Goal: Book appointment/travel/reservation

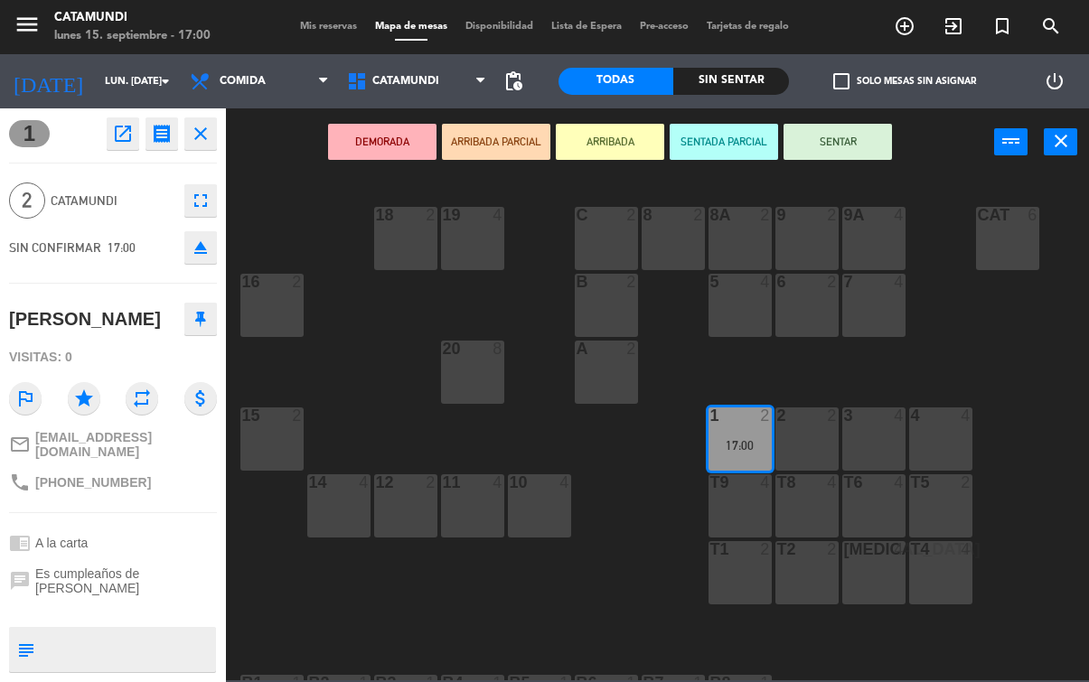
scroll to position [125, 0]
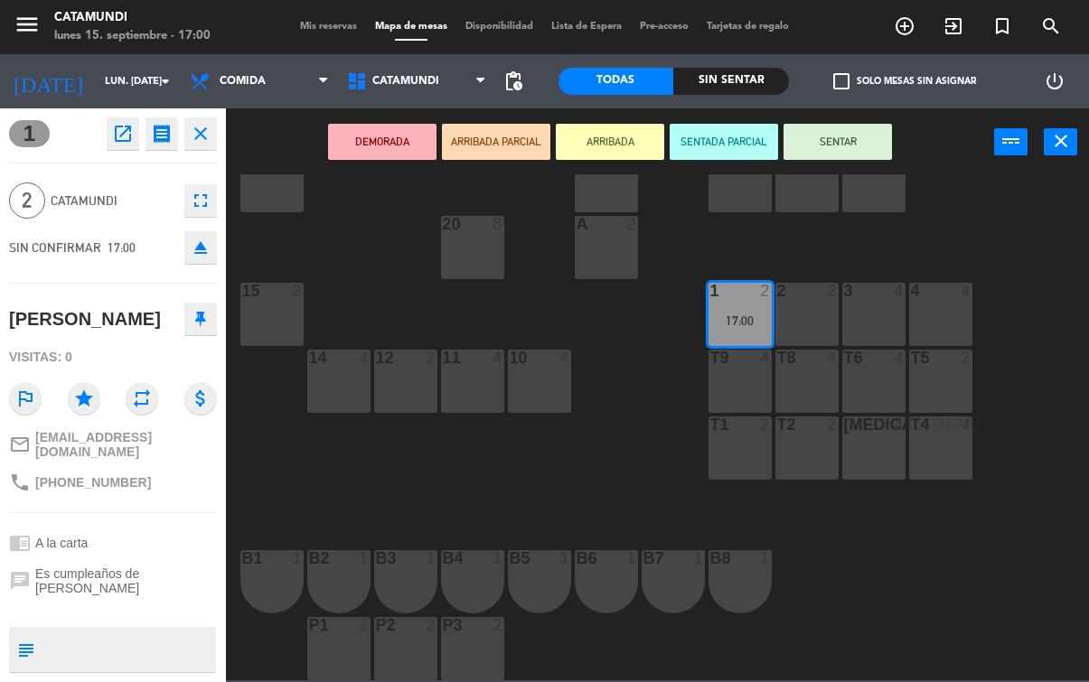
click at [839, 159] on button "SENTAR" at bounding box center [837, 142] width 108 height 36
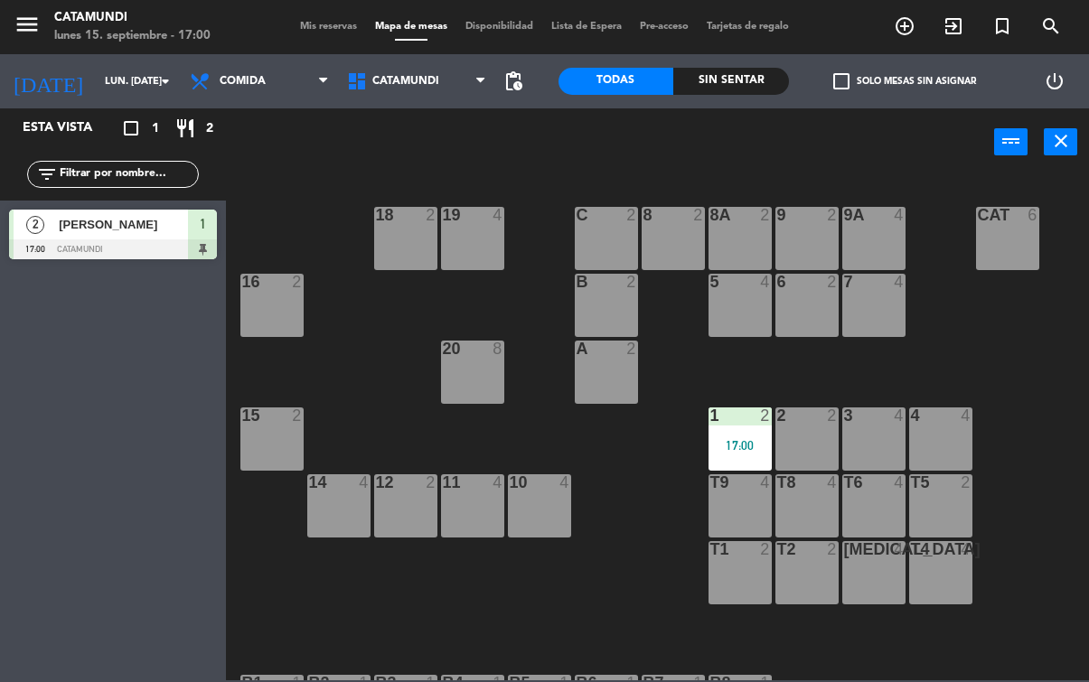
scroll to position [0, 0]
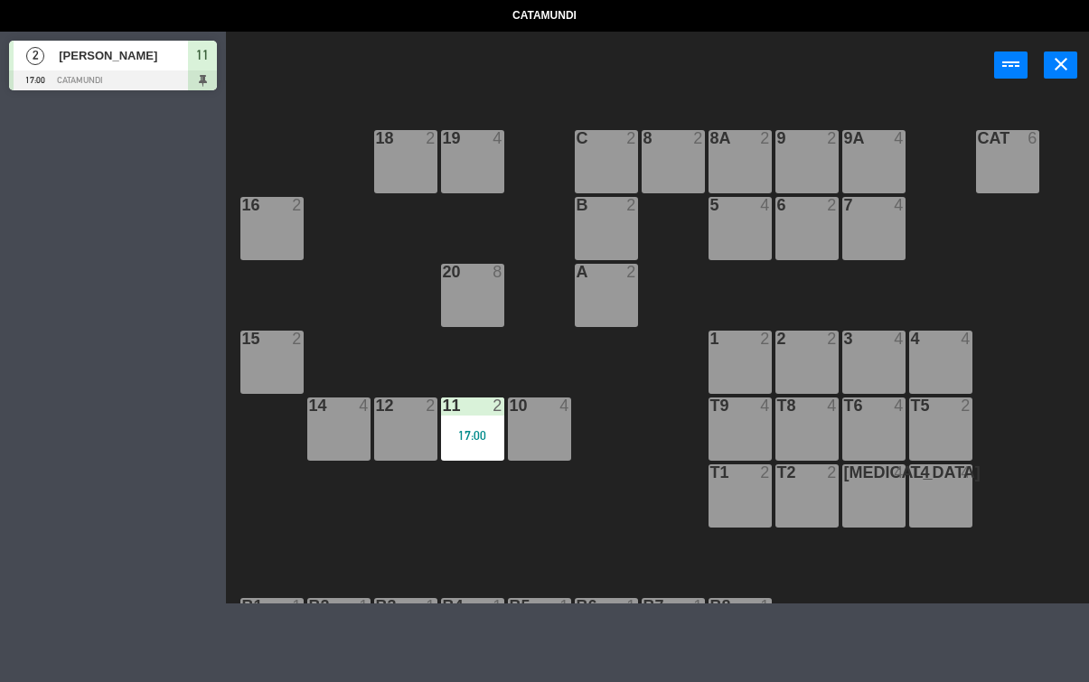
select select "lunch"
select select
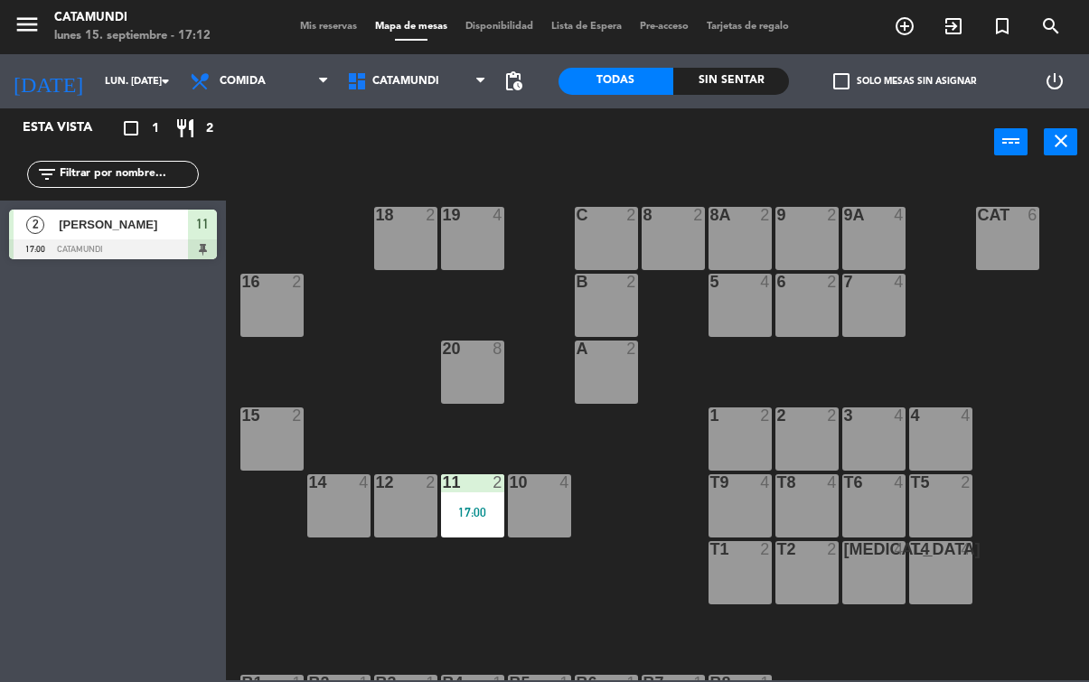
click at [795, 434] on div "2 2" at bounding box center [806, 438] width 63 height 63
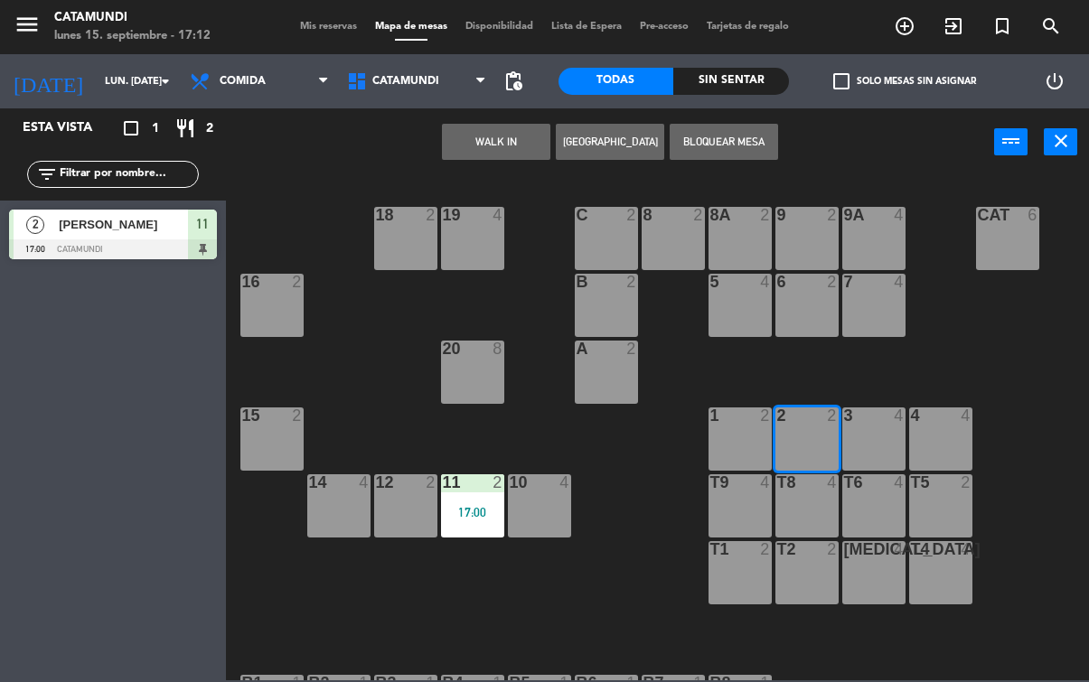
click at [510, 144] on button "WALK IN" at bounding box center [496, 142] width 108 height 36
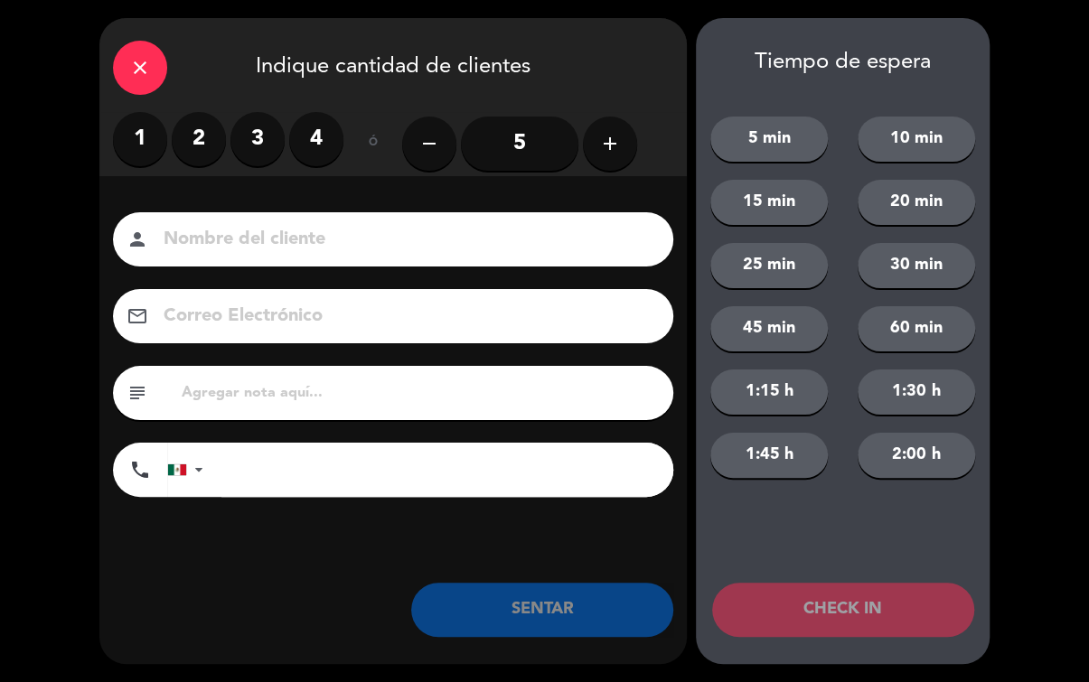
click at [189, 128] on label "2" at bounding box center [199, 139] width 54 height 54
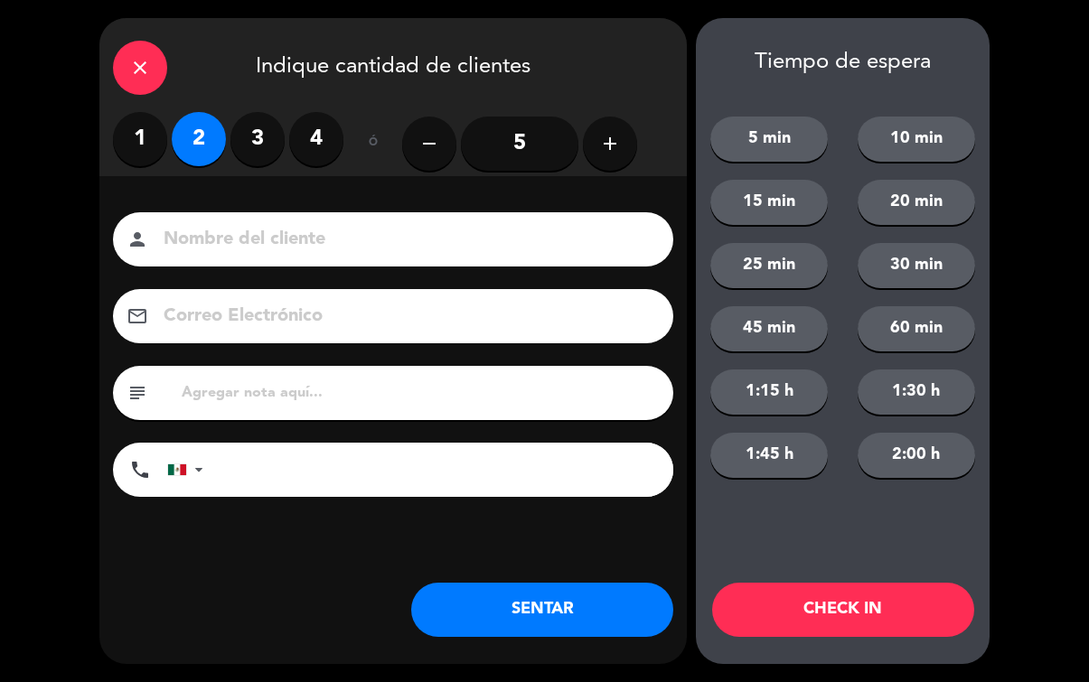
click at [593, 601] on button "SENTAR" at bounding box center [542, 610] width 262 height 54
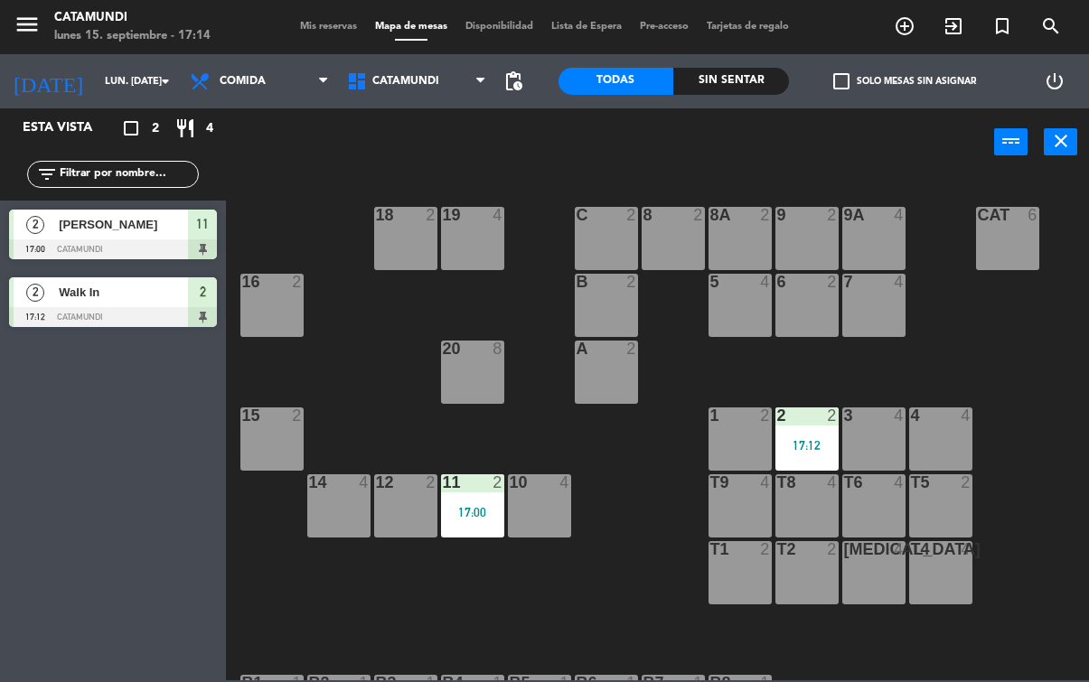
click at [715, 91] on div "Sin sentar" at bounding box center [731, 81] width 116 height 27
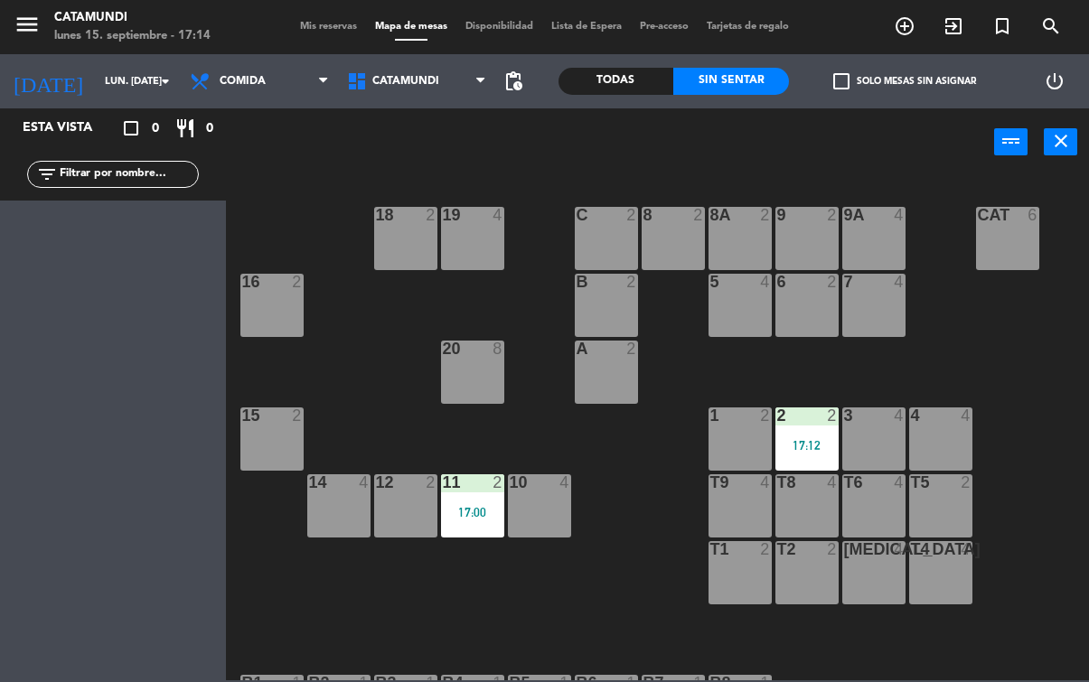
click at [638, 91] on div "Todas" at bounding box center [616, 81] width 116 height 27
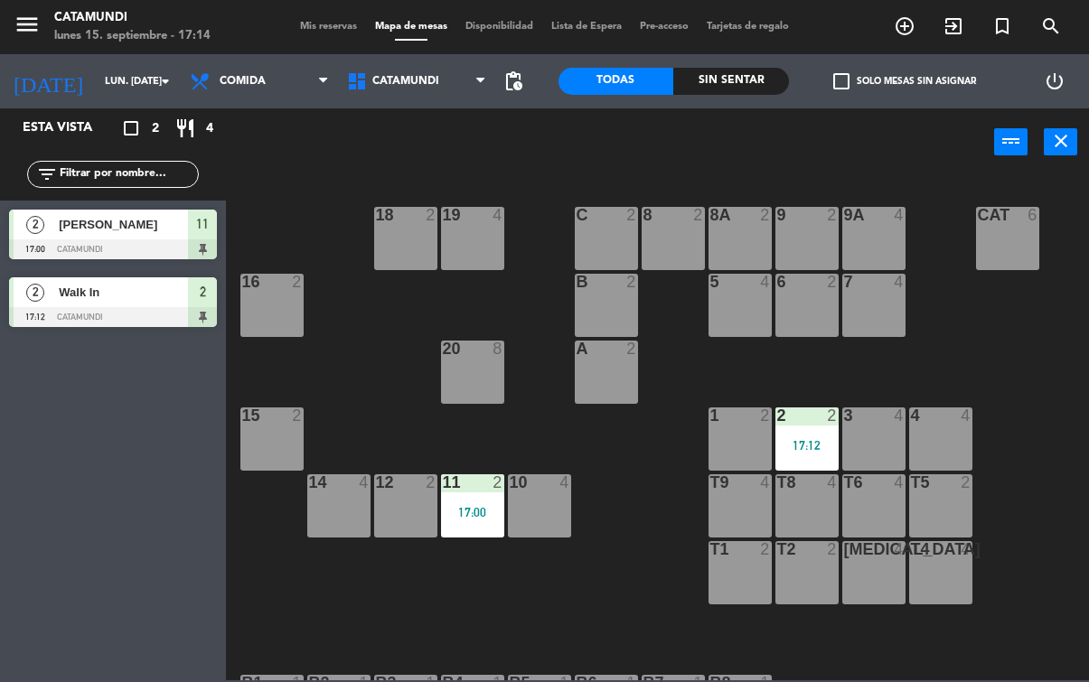
click at [288, 74] on span "Comida" at bounding box center [259, 81] width 157 height 40
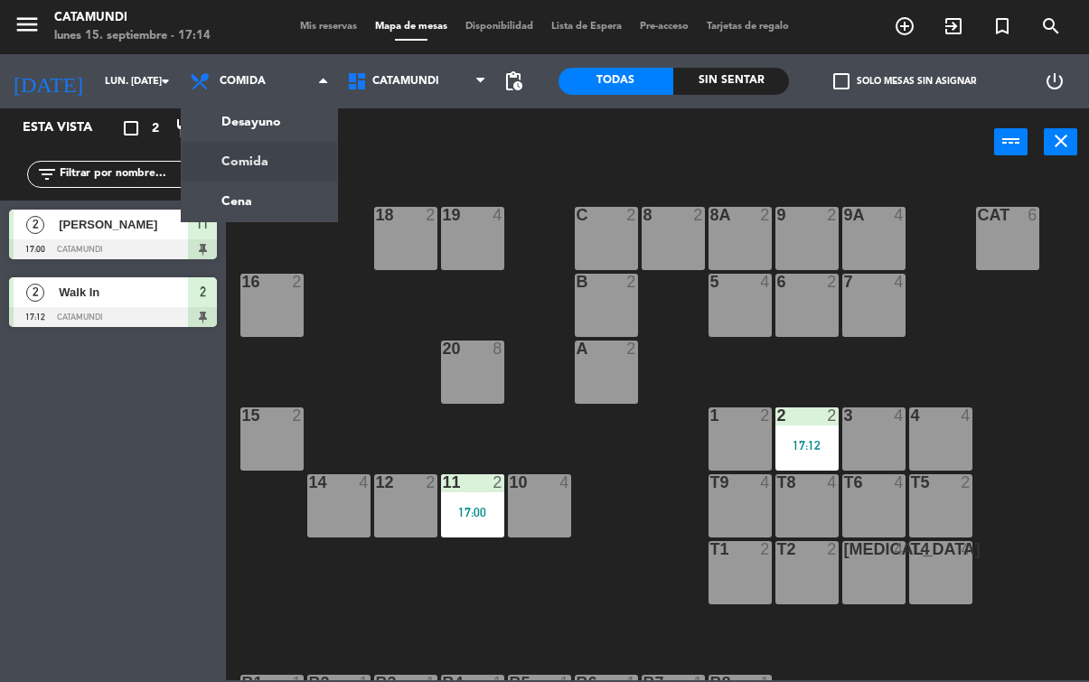
click at [110, 74] on input "lun. [DATE]" at bounding box center [164, 82] width 136 height 30
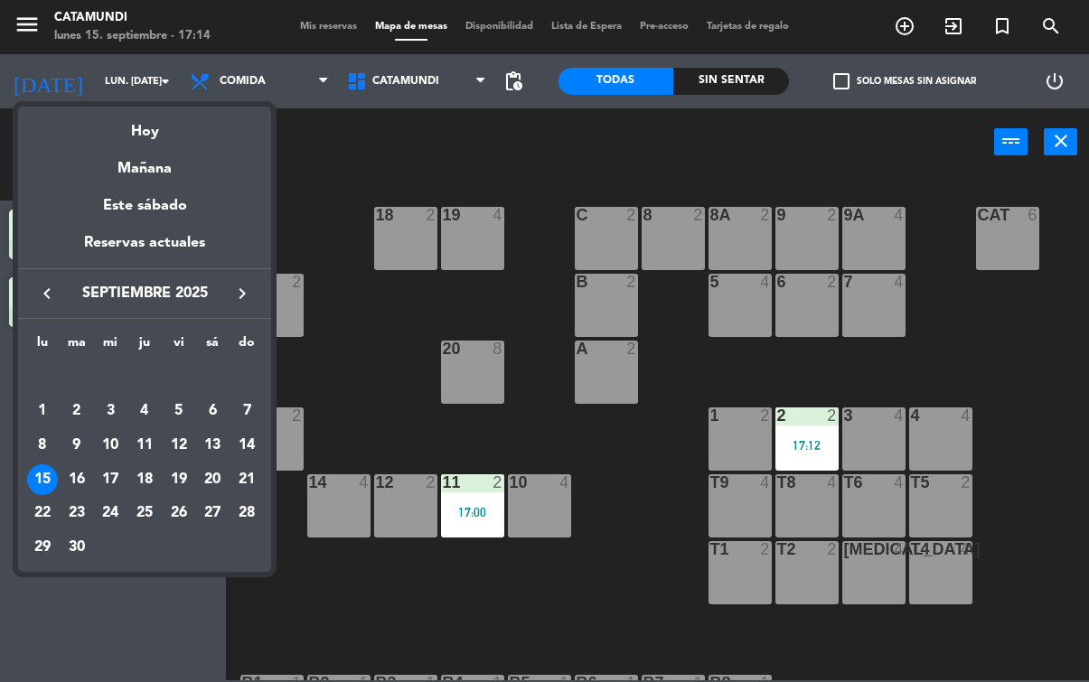
click at [80, 478] on div "16" at bounding box center [76, 479] width 31 height 31
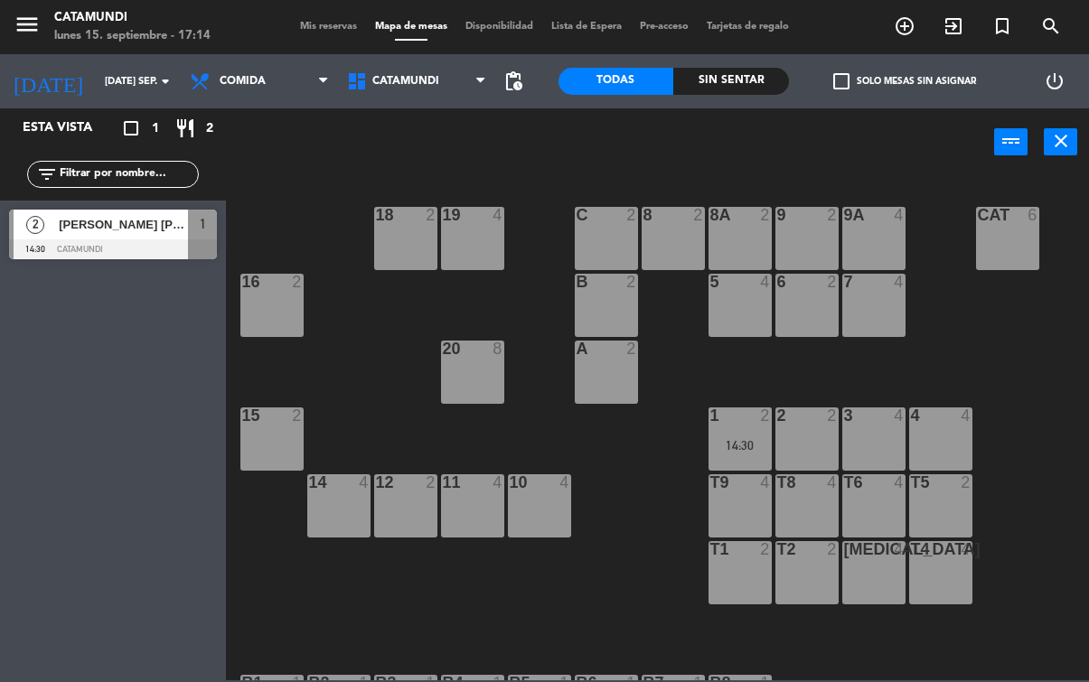
click at [136, 233] on span "[PERSON_NAME] [PERSON_NAME]" at bounding box center [123, 224] width 129 height 19
click at [128, 231] on span "[PERSON_NAME] [PERSON_NAME]" at bounding box center [123, 224] width 129 height 19
click at [284, 79] on span "Comida" at bounding box center [259, 81] width 157 height 40
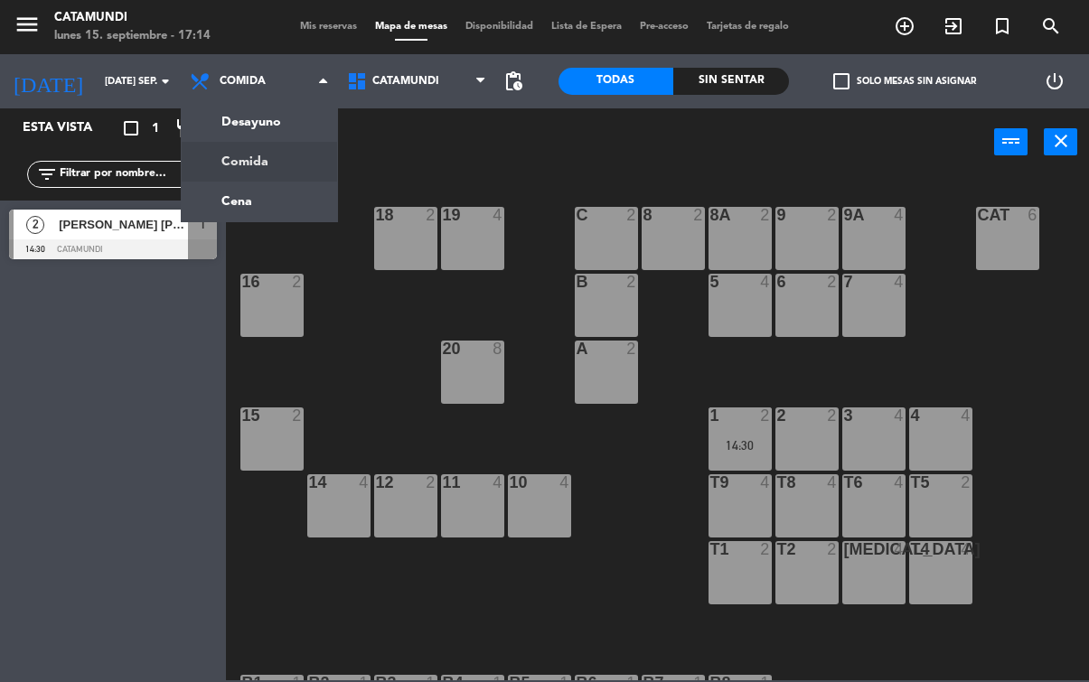
click at [283, 113] on ng-component "menu Catamundi lunes 15. septiembre - 17:14 Mis reservas Mapa de mesas Disponib…" at bounding box center [544, 340] width 1089 height 680
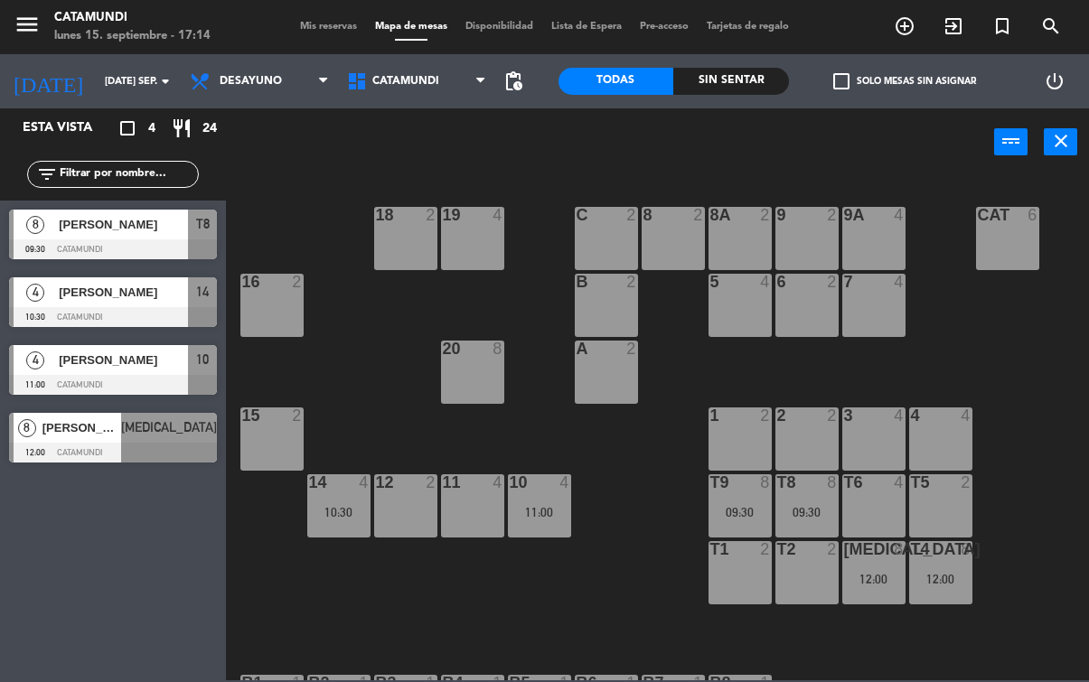
click at [118, 236] on div "[PERSON_NAME]" at bounding box center [122, 225] width 131 height 30
click at [126, 299] on span "[PERSON_NAME]" at bounding box center [123, 292] width 129 height 19
click at [136, 354] on span "[PERSON_NAME]" at bounding box center [123, 359] width 129 height 19
click at [121, 419] on span "[PERSON_NAME]" at bounding box center [81, 427] width 79 height 19
click at [288, 96] on span "Desayuno" at bounding box center [259, 81] width 157 height 40
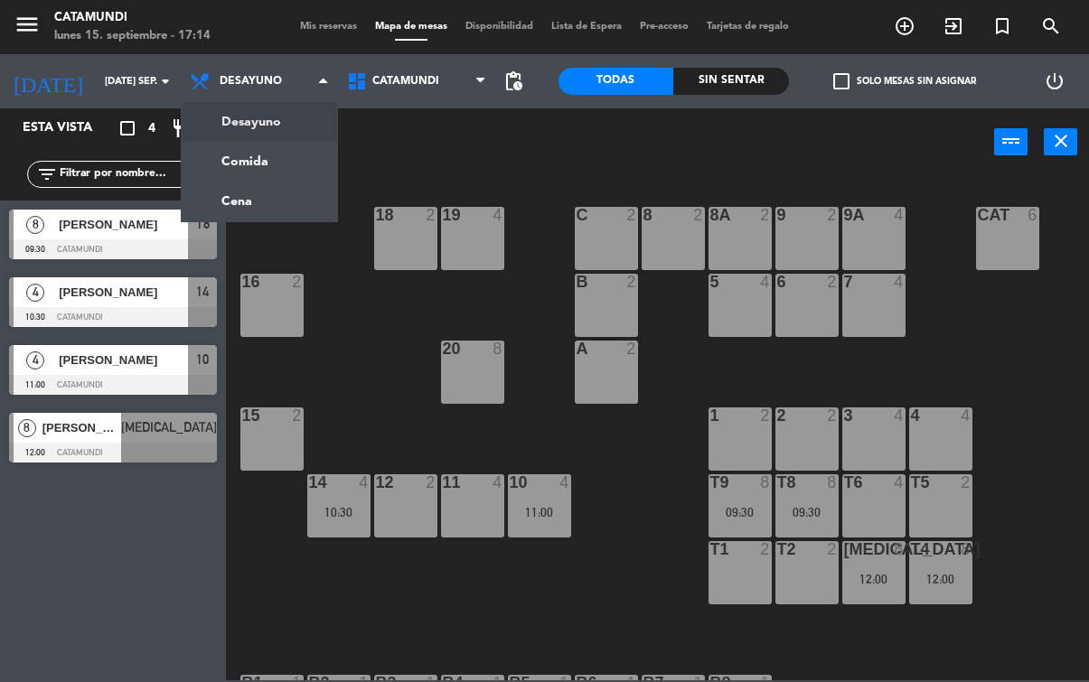
click at [268, 200] on ng-component "menu Catamundi lunes 15. septiembre - 17:14 Mis reservas Mapa de mesas Disponib…" at bounding box center [544, 340] width 1089 height 680
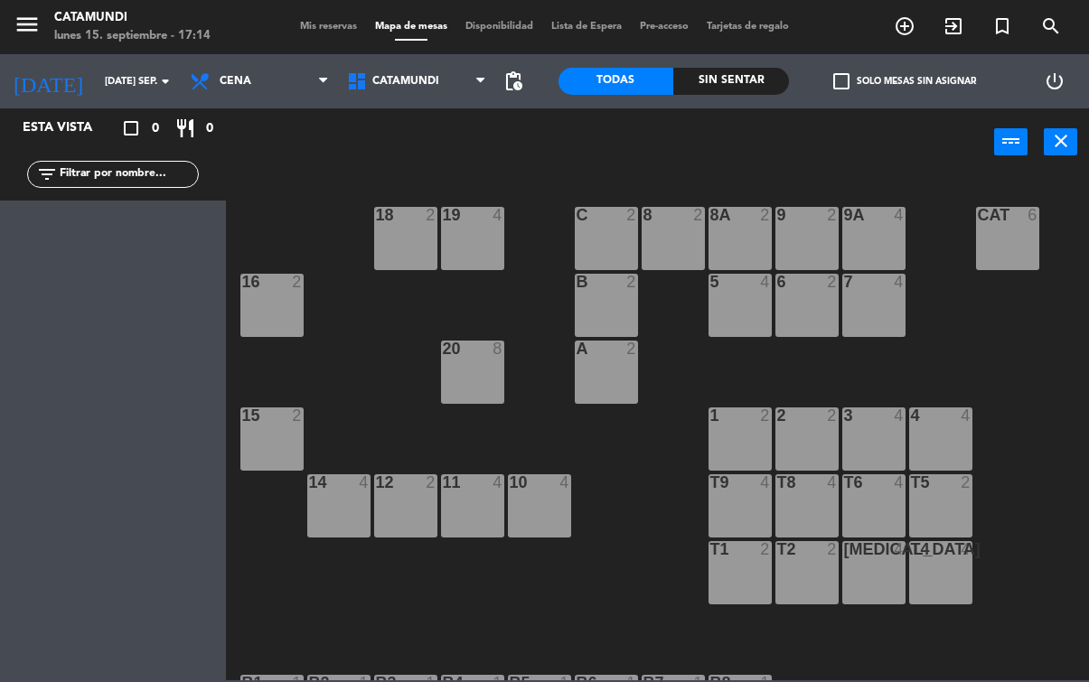
click at [276, 68] on span "Cena" at bounding box center [259, 81] width 157 height 40
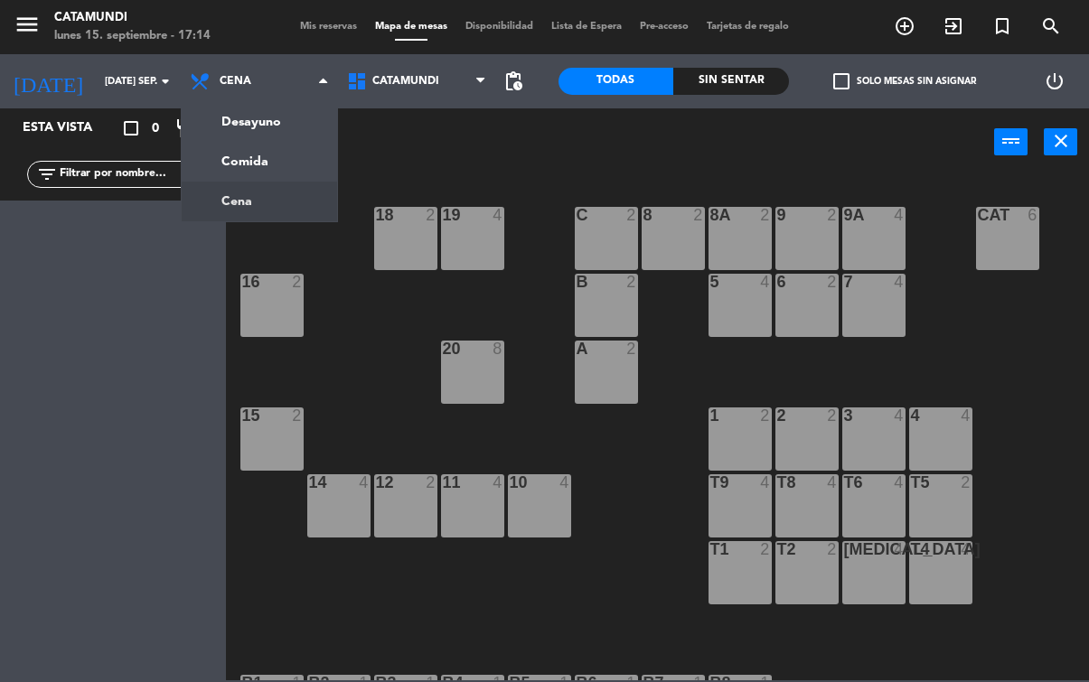
click at [276, 112] on ng-component "menu Catamundi lunes 15. septiembre - 17:14 Mis reservas Mapa de mesas Disponib…" at bounding box center [544, 340] width 1089 height 680
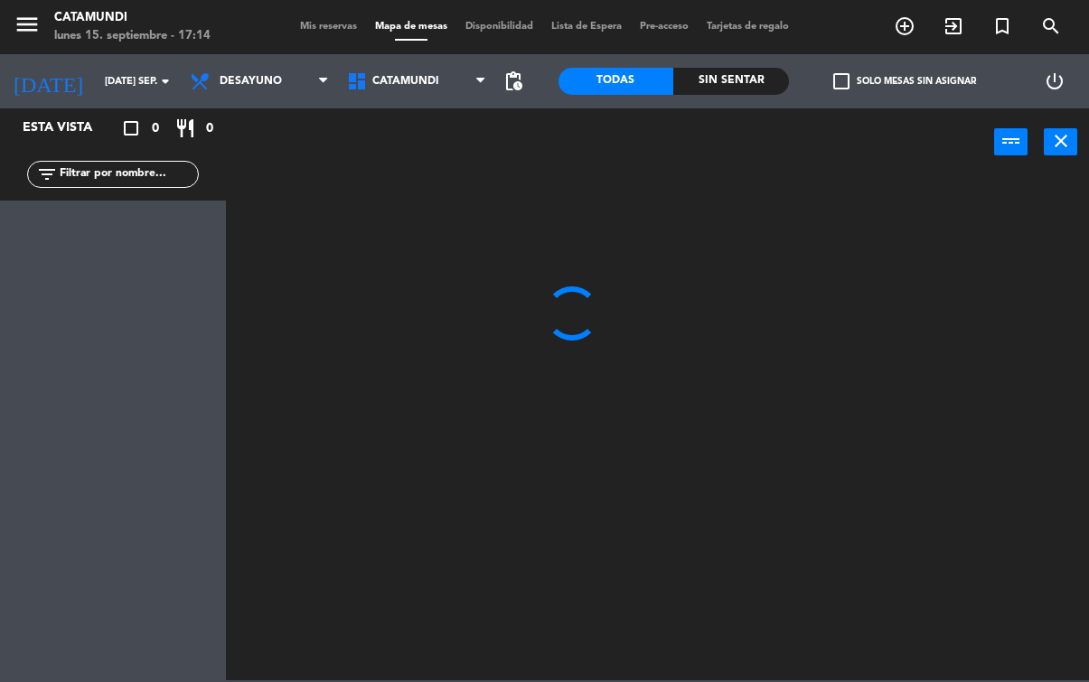
click at [276, 70] on span "Desayuno" at bounding box center [259, 81] width 157 height 40
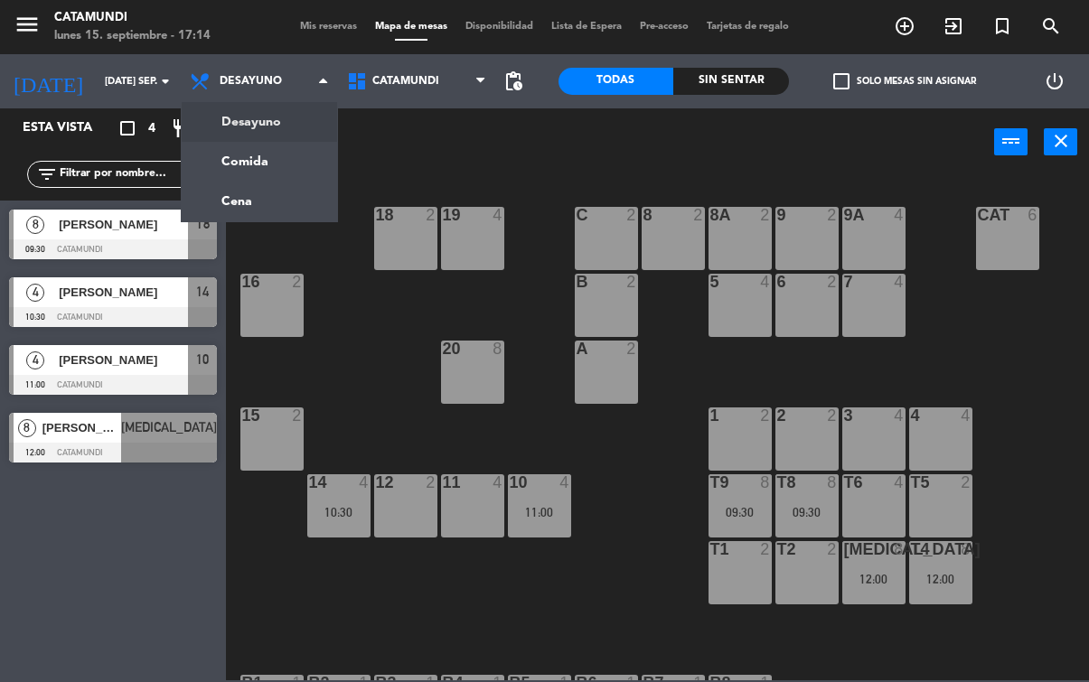
click at [267, 153] on ng-component "menu Catamundi lunes 15. septiembre - 17:14 Mis reservas Mapa de mesas Disponib…" at bounding box center [544, 340] width 1089 height 680
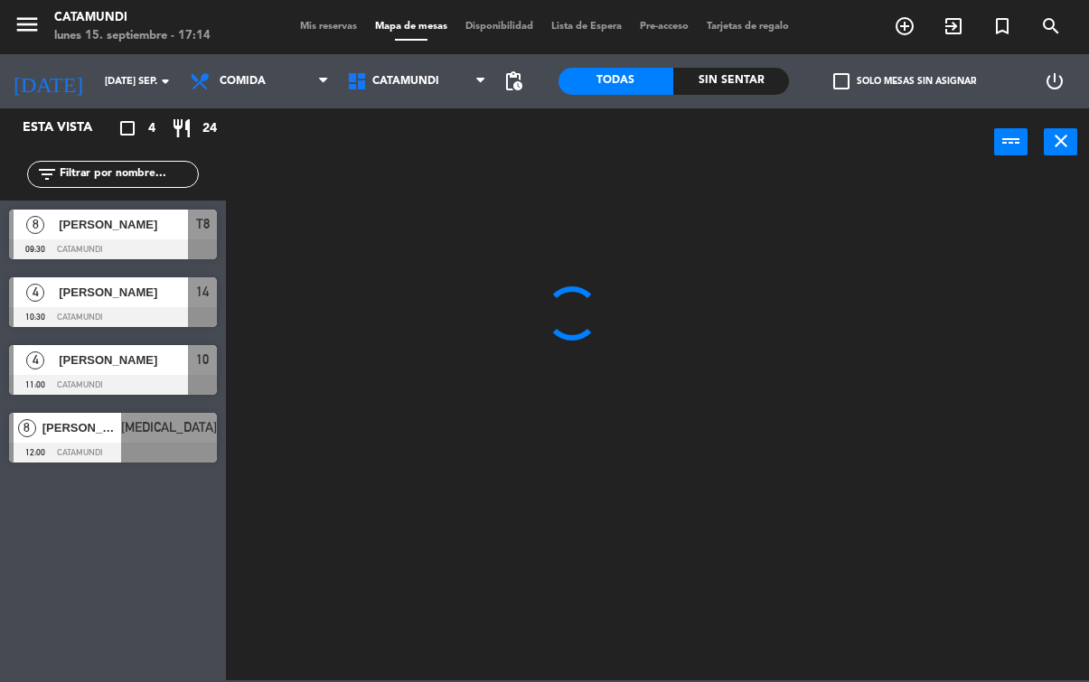
click at [128, 67] on input "[DATE] sep." at bounding box center [164, 82] width 136 height 30
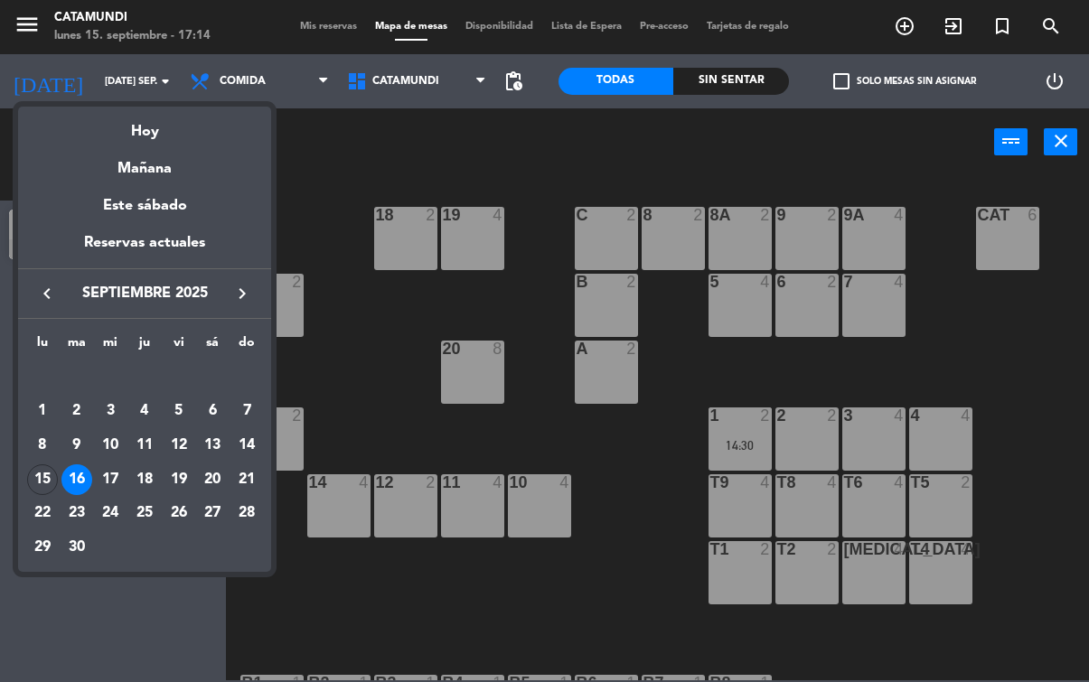
click at [46, 472] on div "15" at bounding box center [42, 479] width 31 height 31
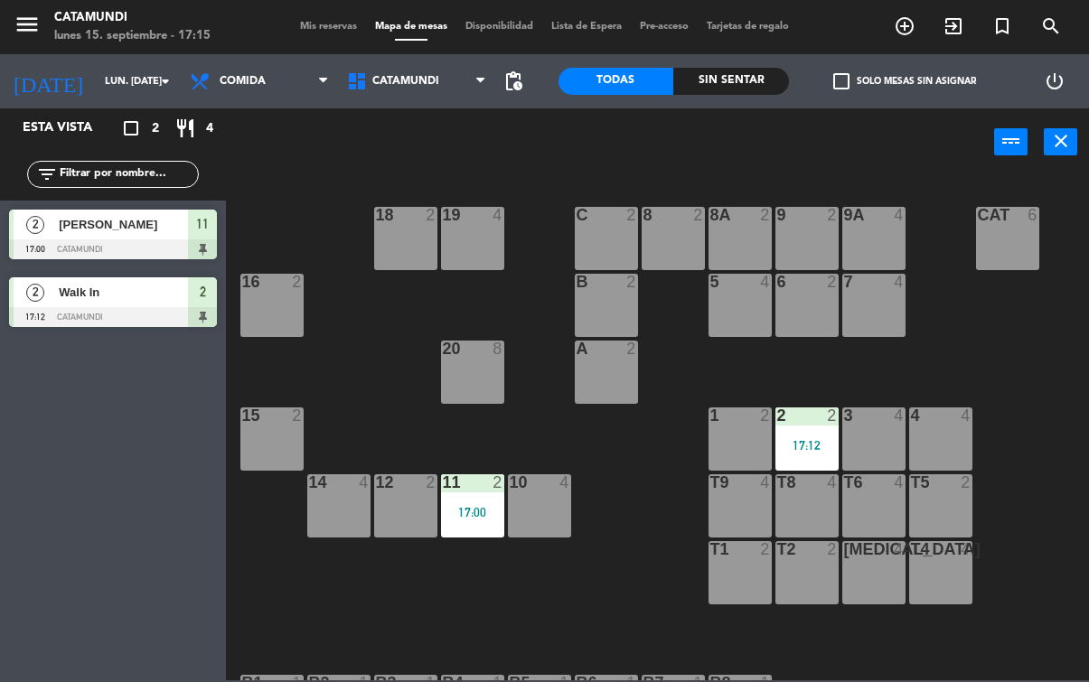
click at [146, 76] on input "lun. [DATE]" at bounding box center [164, 82] width 136 height 30
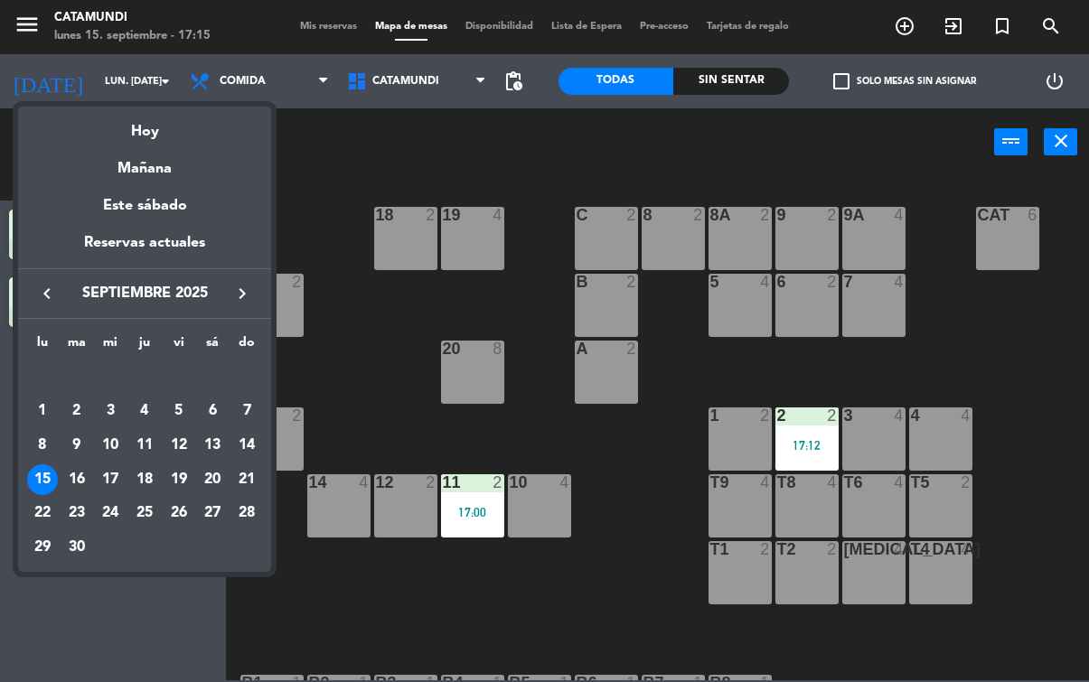
click at [71, 482] on div "16" at bounding box center [76, 479] width 31 height 31
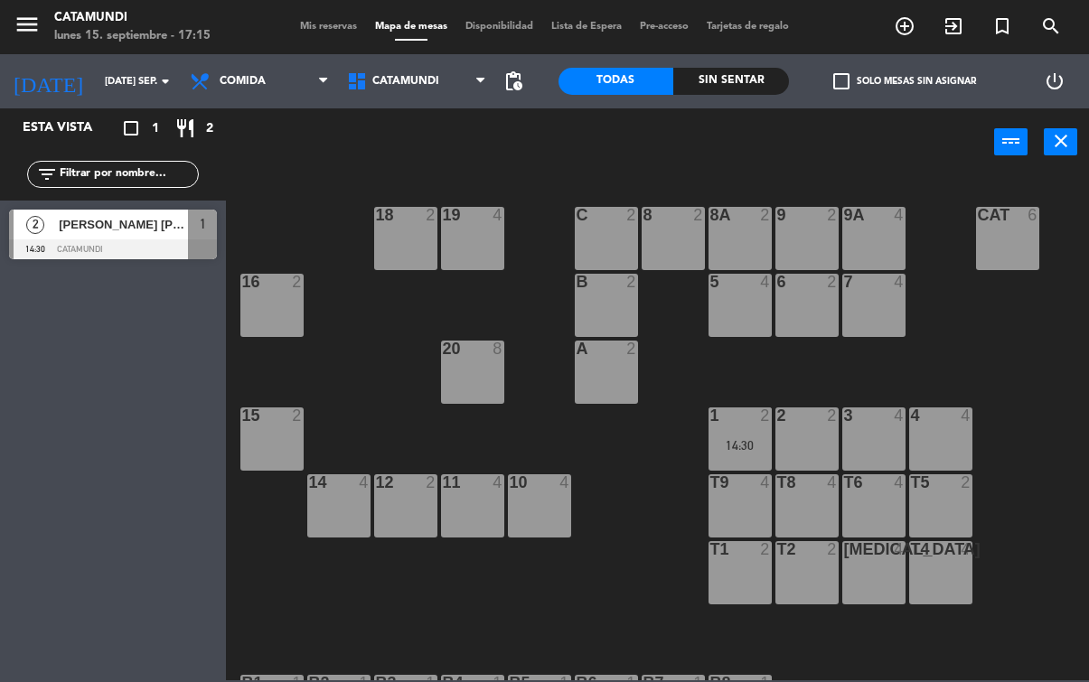
click at [128, 243] on div at bounding box center [113, 249] width 208 height 20
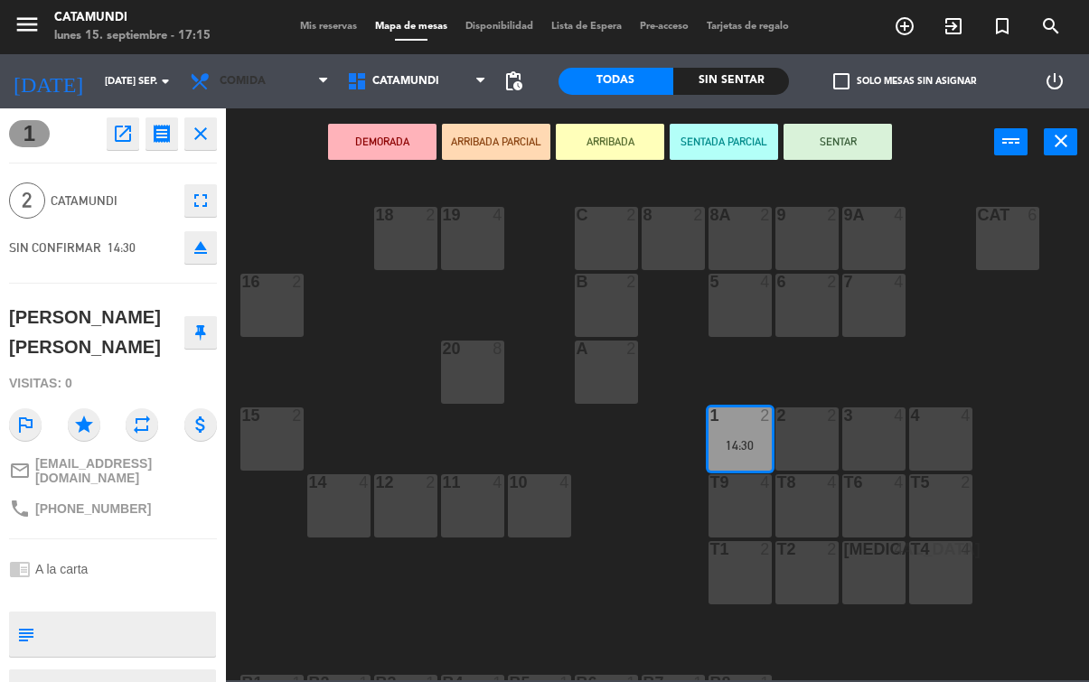
click at [282, 74] on span "Comida" at bounding box center [259, 81] width 157 height 40
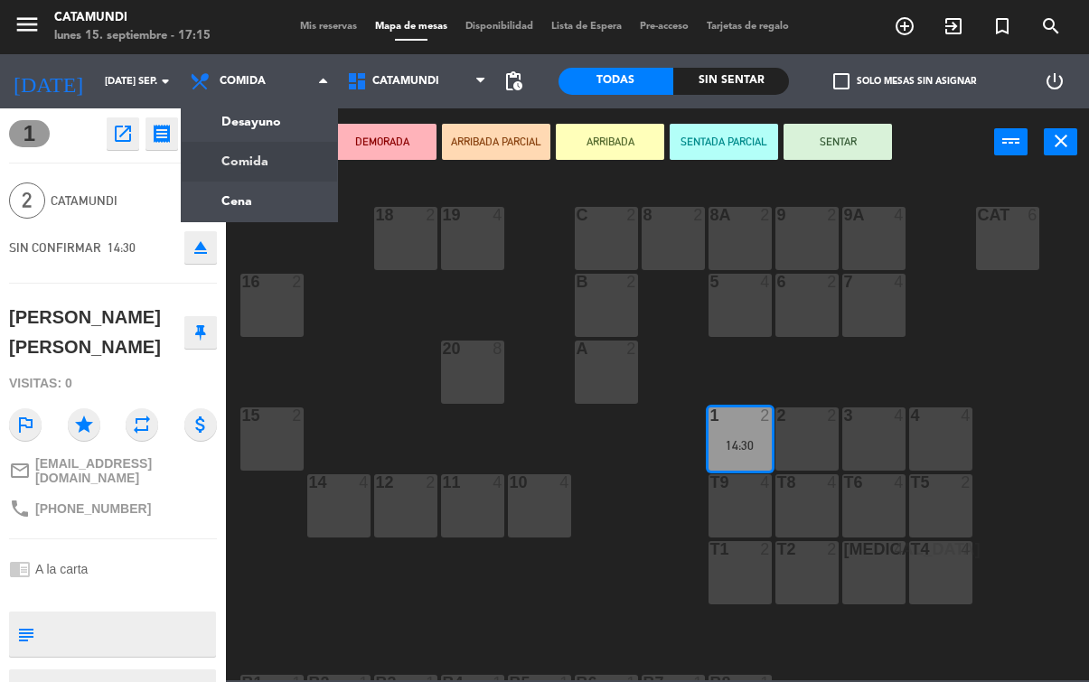
click at [286, 122] on ng-component "menu Catamundi lunes 15. septiembre - 17:15 Mis reservas Mapa de mesas Disponib…" at bounding box center [544, 340] width 1089 height 680
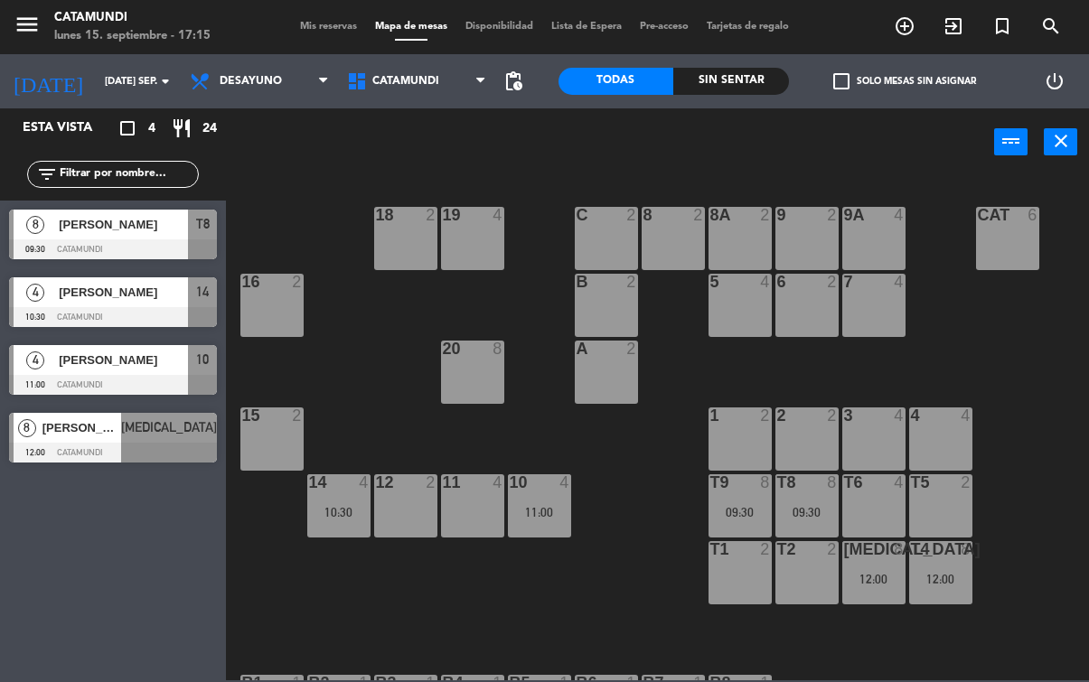
click at [137, 229] on span "[PERSON_NAME]" at bounding box center [123, 224] width 129 height 19
click at [137, 74] on input "[DATE] sep." at bounding box center [164, 82] width 136 height 30
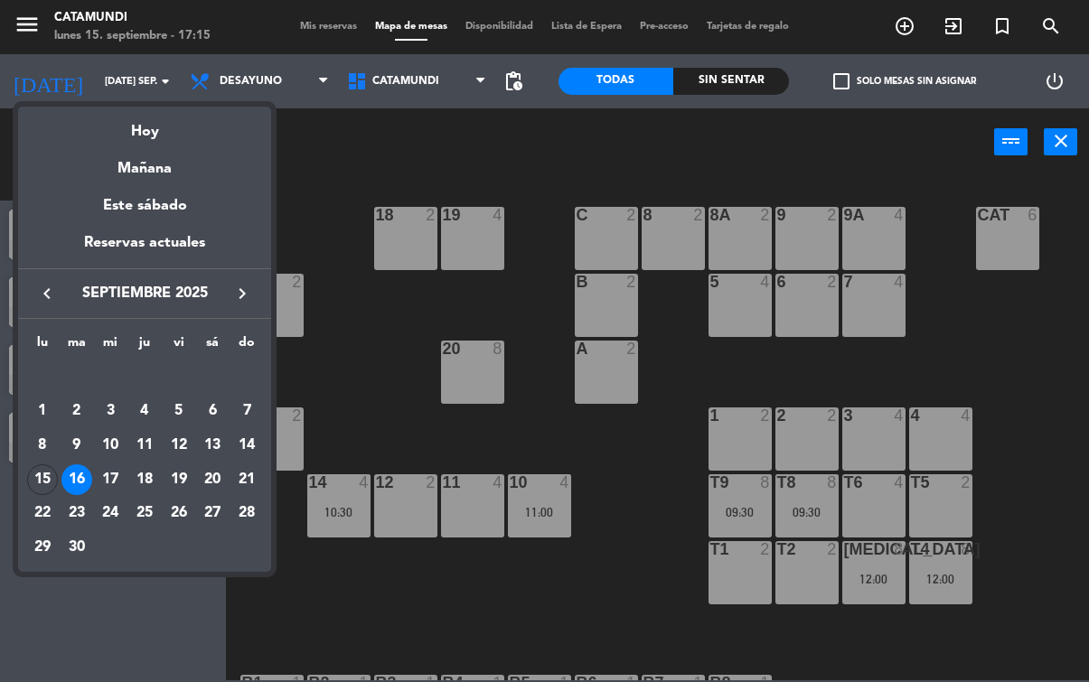
click at [47, 469] on div "15" at bounding box center [42, 479] width 31 height 31
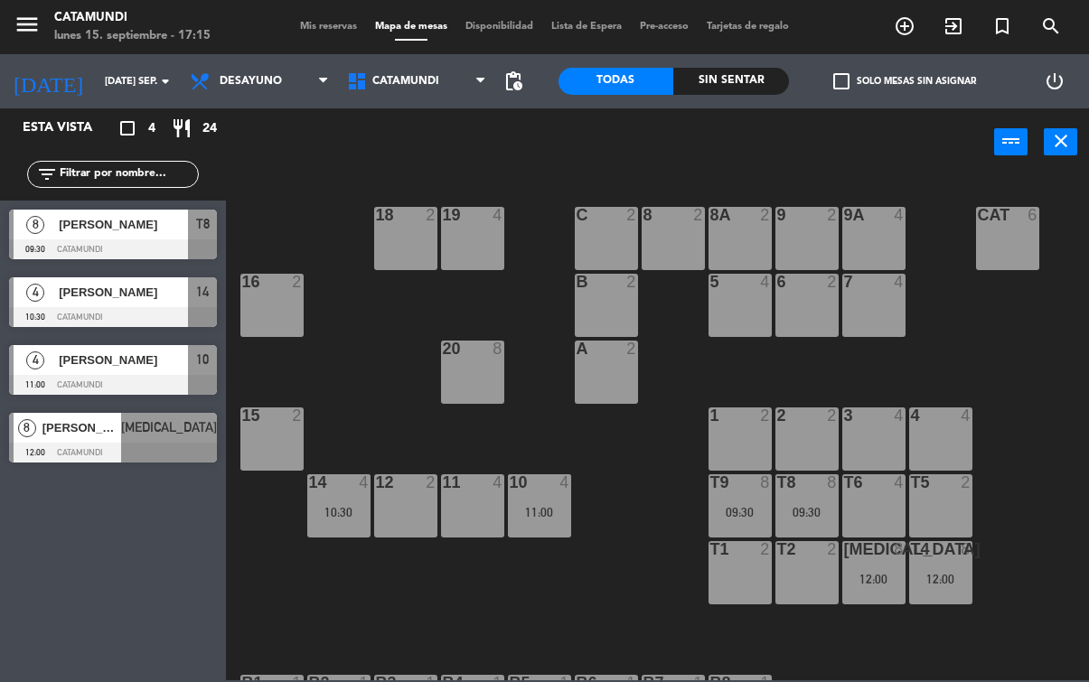
type input "lun. [DATE]"
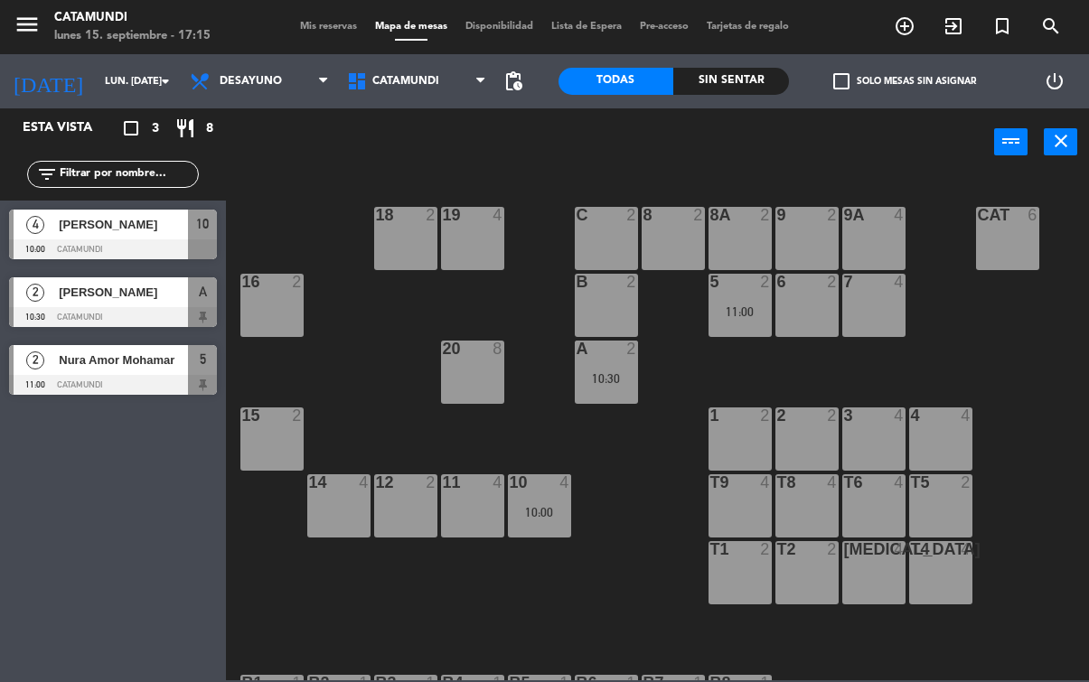
click at [318, 203] on div "19 4 18 2 9 2 8 2 9A 4 8A 2 C 2 Cat 6 16 2 6 2 5 2 11:00 7 4 B 2 20 8 A 2 10:30…" at bounding box center [663, 427] width 852 height 506
click at [295, 70] on span "Desayuno" at bounding box center [259, 81] width 157 height 40
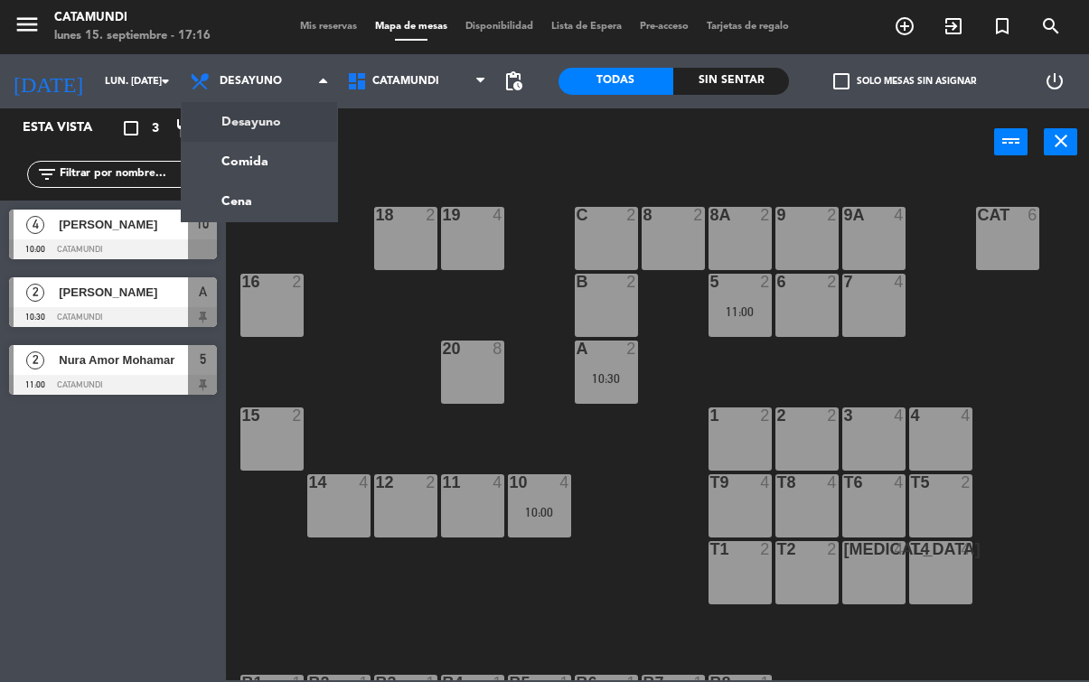
click at [281, 154] on ng-component "menu Catamundi lunes 15. septiembre - 17:16 Mis reservas Mapa de mesas Disponib…" at bounding box center [544, 340] width 1089 height 680
